Goal: Task Accomplishment & Management: Use online tool/utility

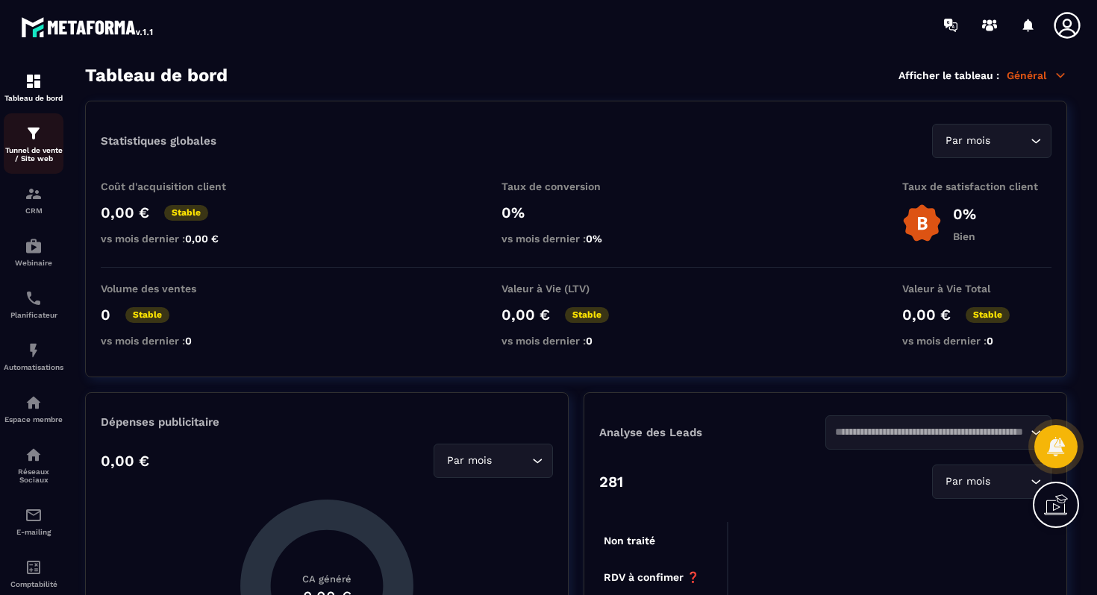
click at [37, 153] on p "Tunnel de vente / Site web" at bounding box center [34, 154] width 60 height 16
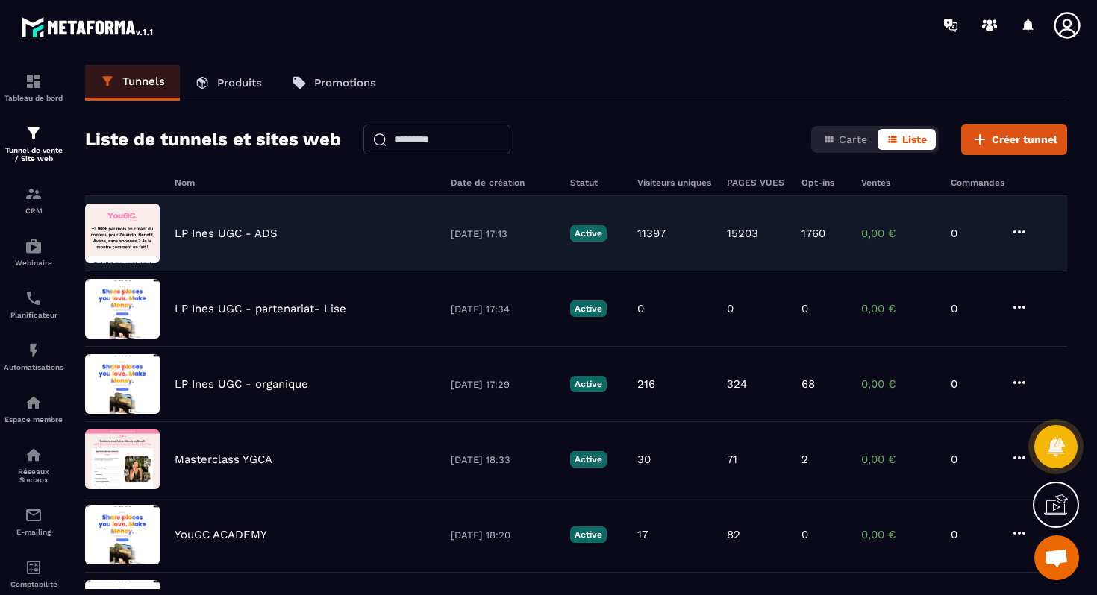
click at [137, 230] on img at bounding box center [122, 234] width 75 height 60
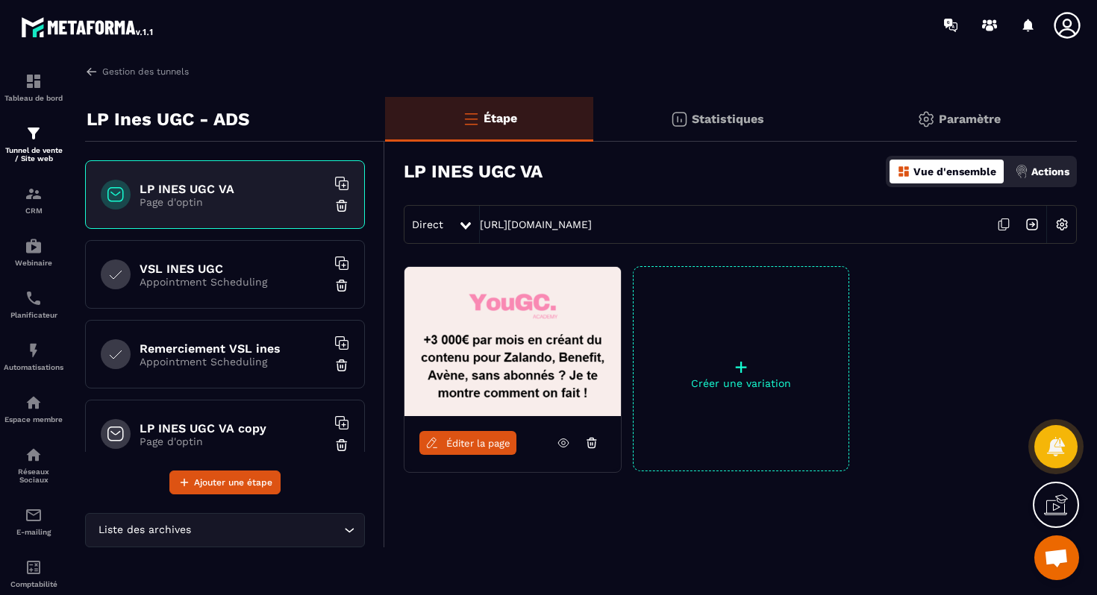
click at [258, 263] on h6 "VSL INES UGC" at bounding box center [233, 269] width 187 height 14
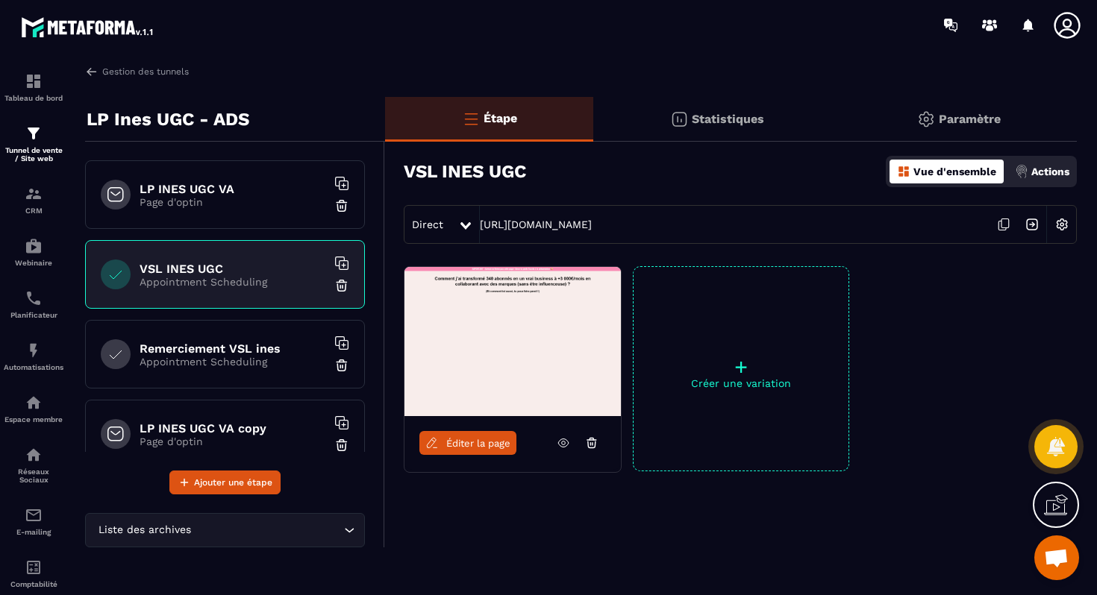
click at [1004, 226] on icon at bounding box center [1003, 224] width 28 height 28
click at [223, 364] on p "Appointment Scheduling" at bounding box center [233, 362] width 187 height 12
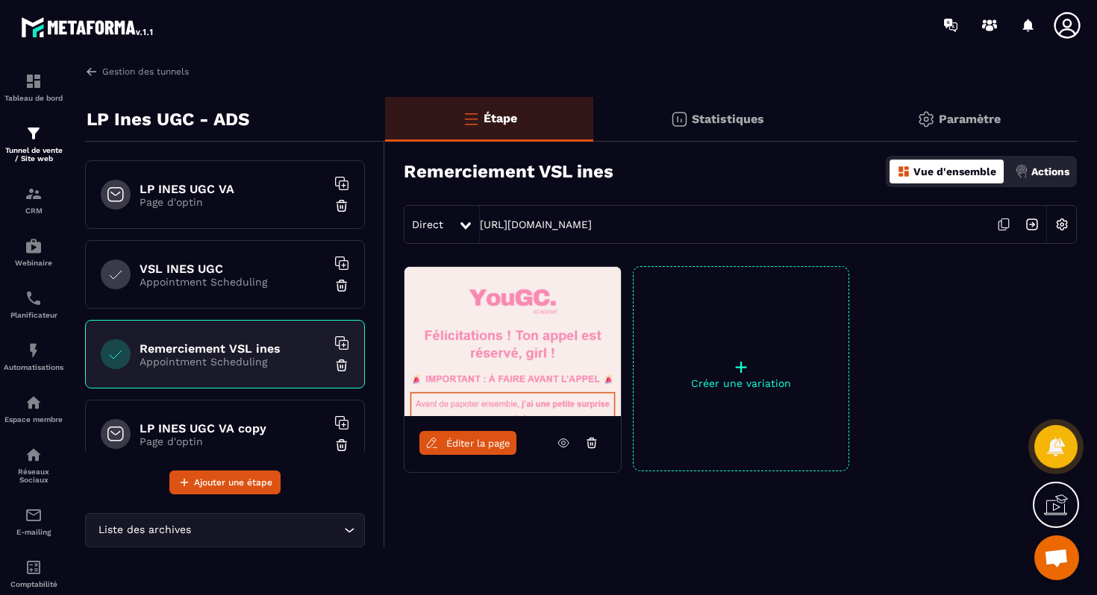
click at [1034, 223] on img at bounding box center [1032, 224] width 28 height 28
click at [153, 277] on p "Appointment Scheduling" at bounding box center [233, 282] width 187 height 12
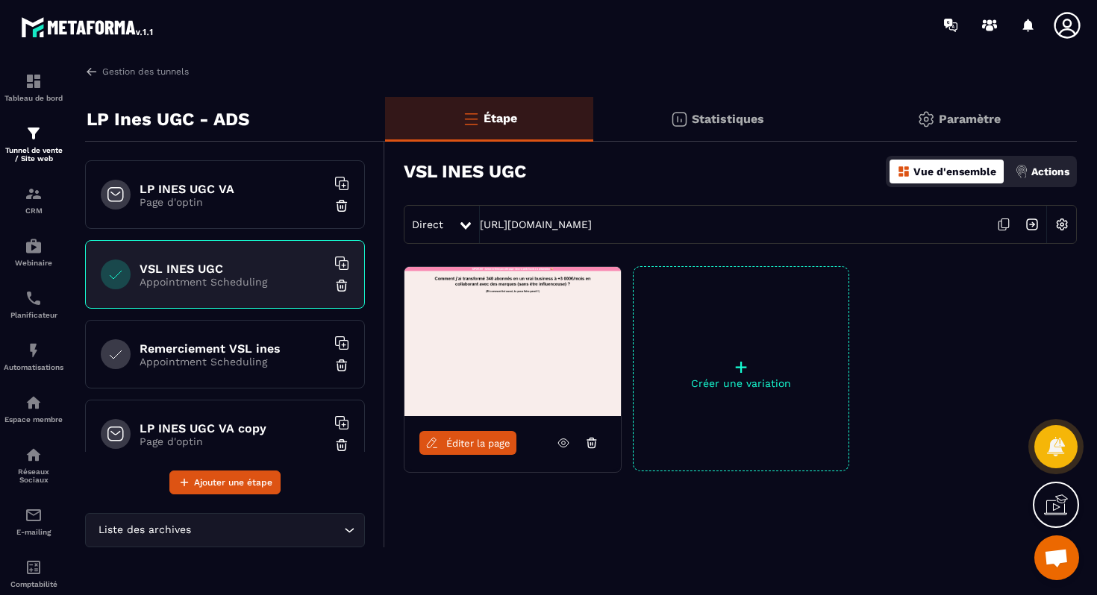
click at [1037, 225] on img at bounding box center [1032, 224] width 28 height 28
click at [1004, 220] on icon at bounding box center [1003, 224] width 28 height 28
click at [225, 206] on p "Page d'optin" at bounding box center [233, 202] width 187 height 12
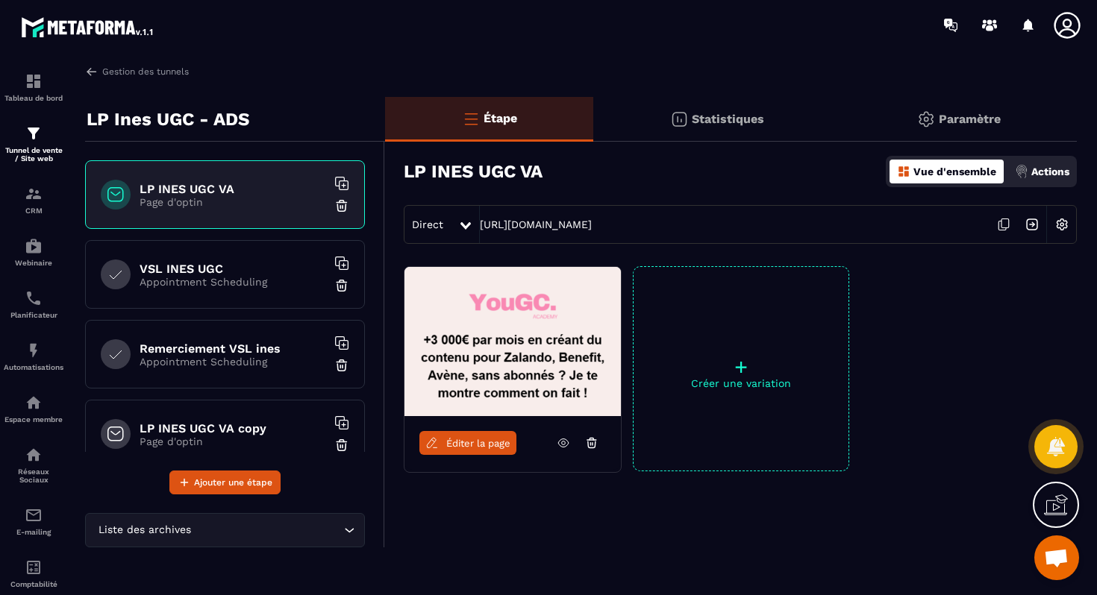
click at [213, 264] on h6 "VSL INES UGC" at bounding box center [233, 269] width 187 height 14
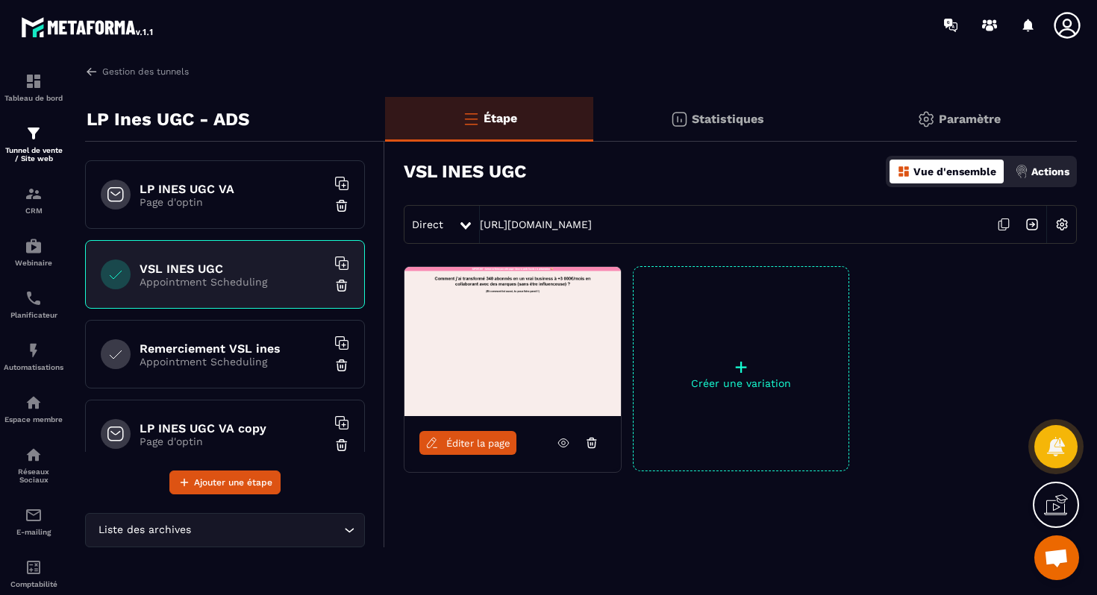
click at [219, 363] on p "Appointment Scheduling" at bounding box center [233, 362] width 187 height 12
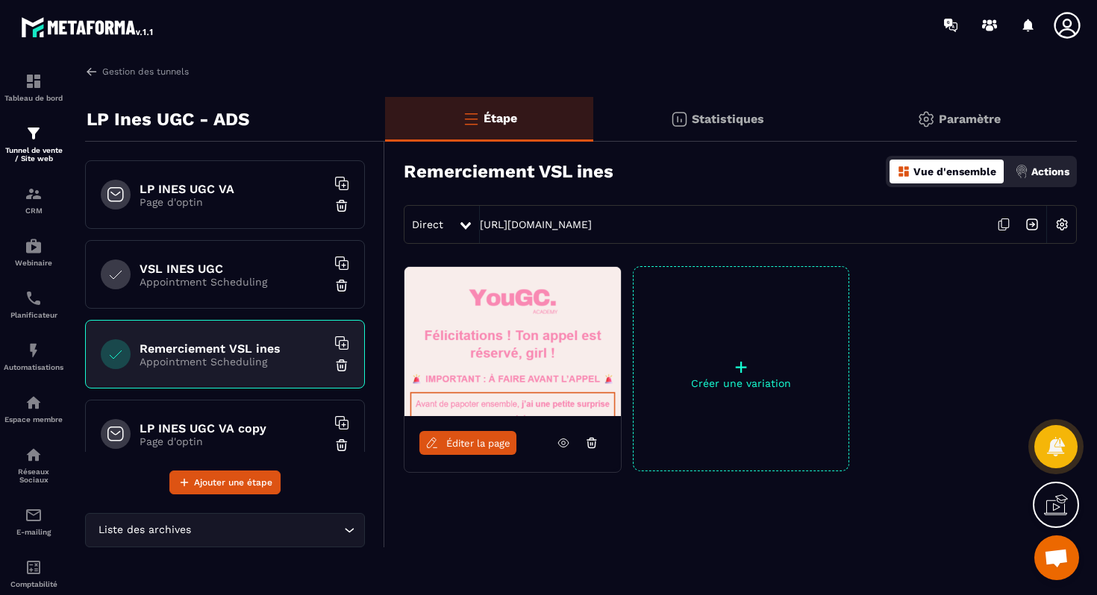
click at [1005, 228] on icon at bounding box center [1001, 226] width 7 height 9
click at [192, 260] on div "VSL INES UGC Appointment Scheduling" at bounding box center [225, 274] width 280 height 69
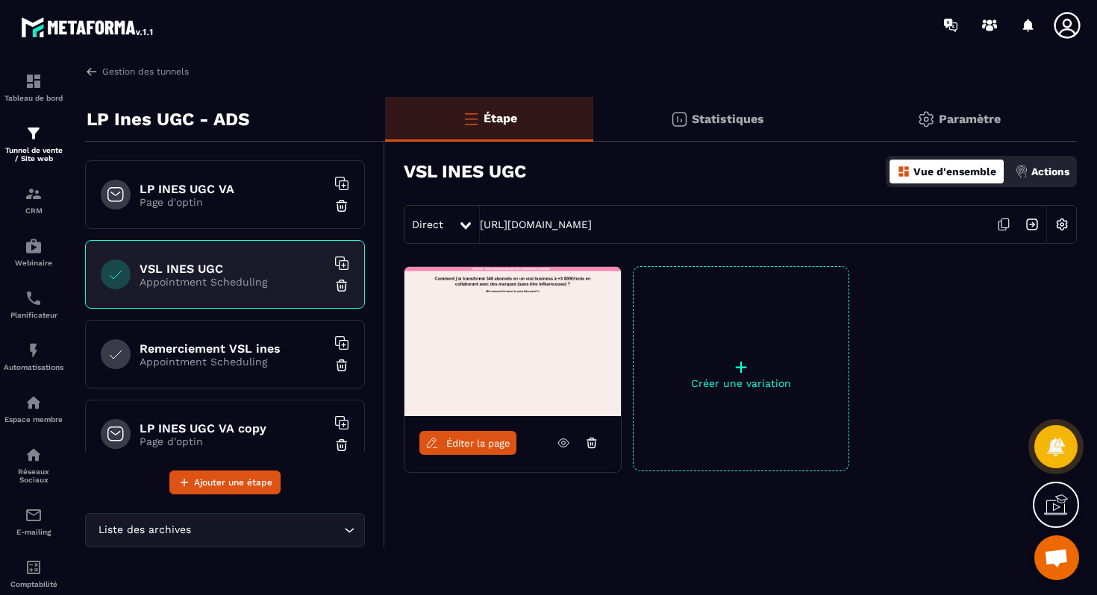
click at [1002, 222] on icon at bounding box center [1003, 224] width 28 height 28
click at [1002, 228] on icon at bounding box center [1004, 223] width 7 height 9
